Goal: Navigation & Orientation: Find specific page/section

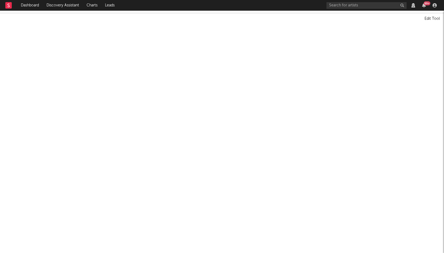
scroll to position [6, 0]
